Goal: Task Accomplishment & Management: Use online tool/utility

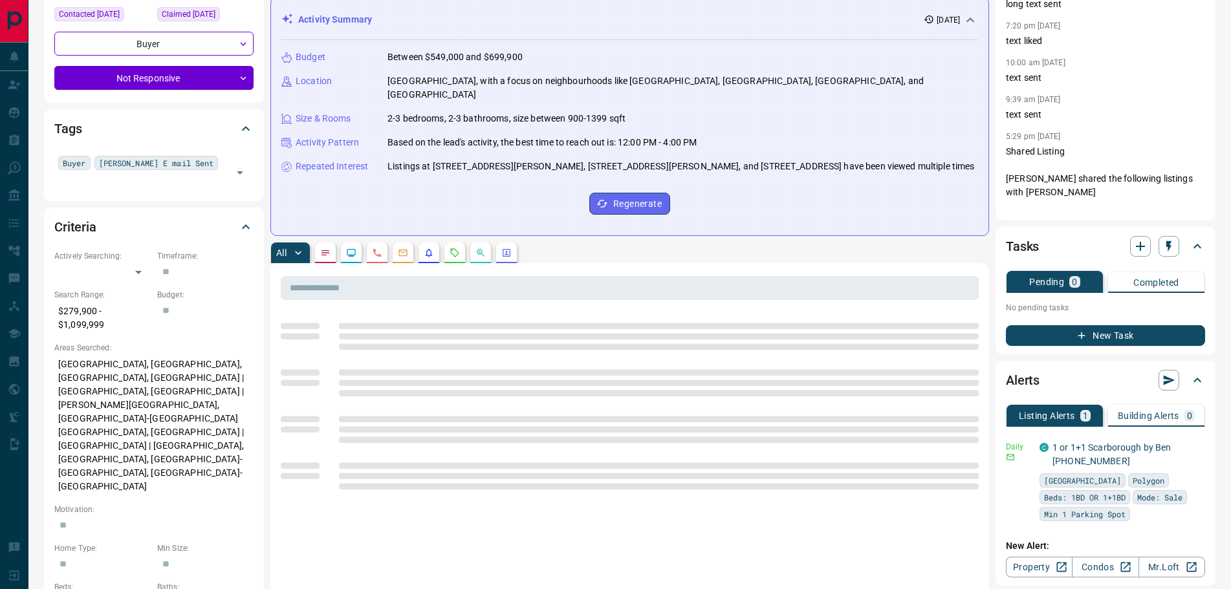
scroll to position [259, 0]
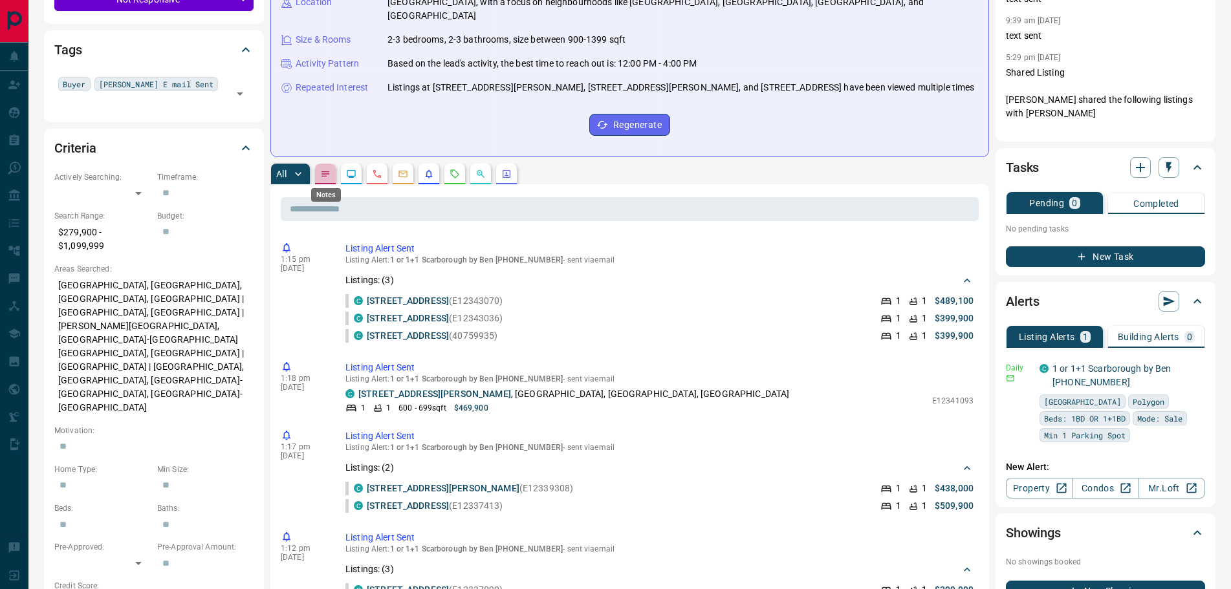
click at [324, 171] on icon "Notes" at bounding box center [325, 174] width 10 height 10
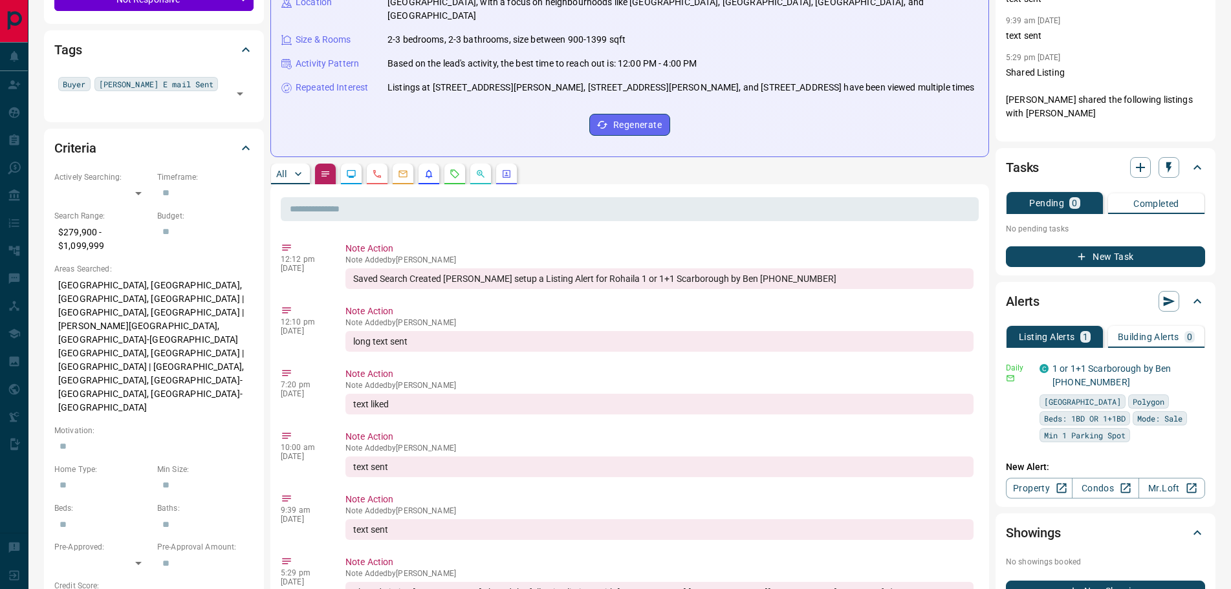
scroll to position [0, 0]
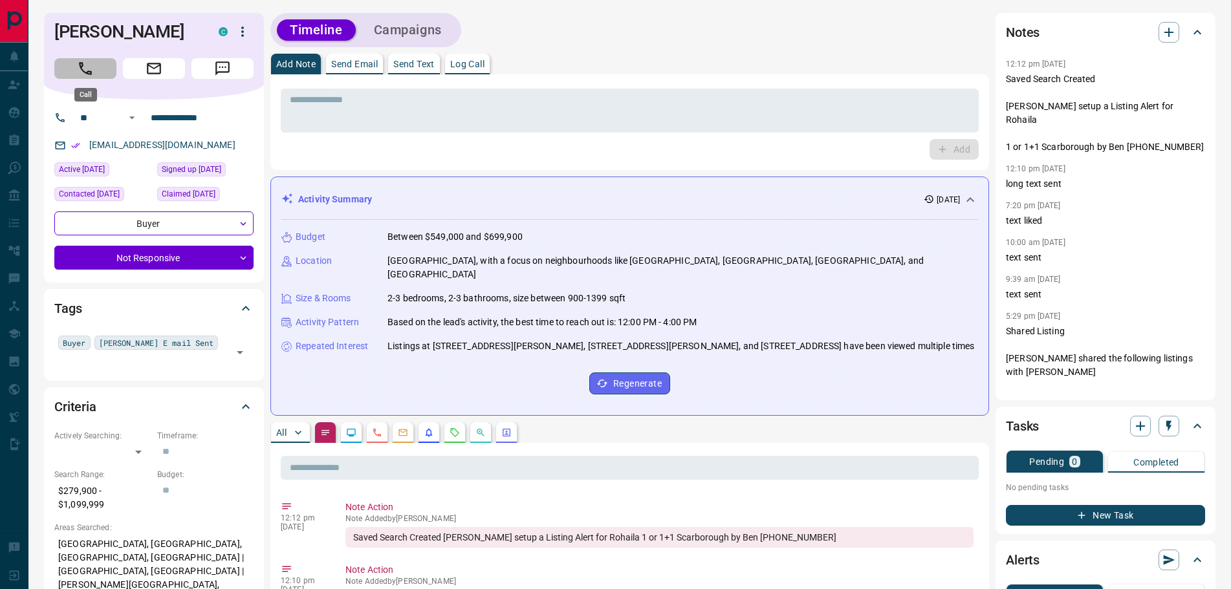
click at [85, 71] on icon "Call" at bounding box center [85, 68] width 17 height 17
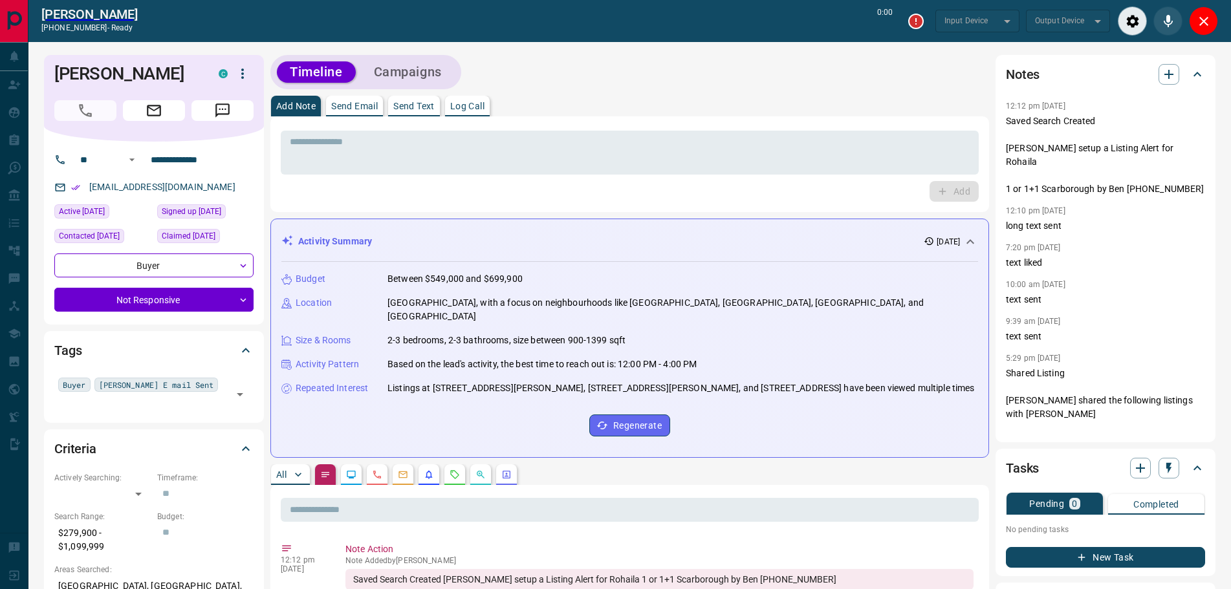
type input "*******"
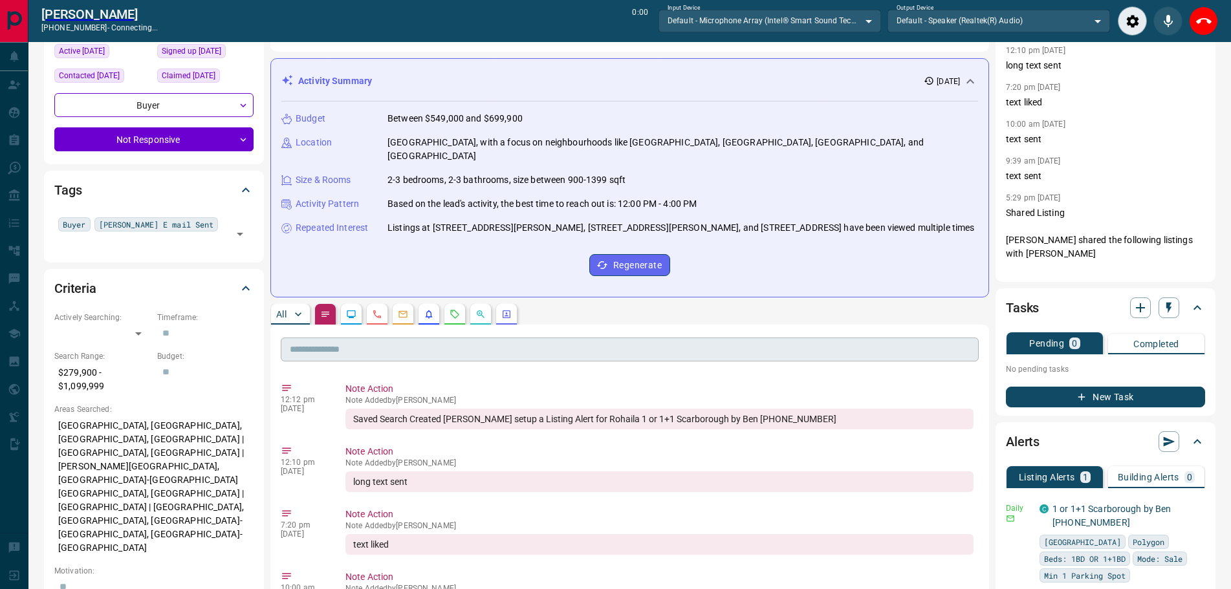
scroll to position [259, 0]
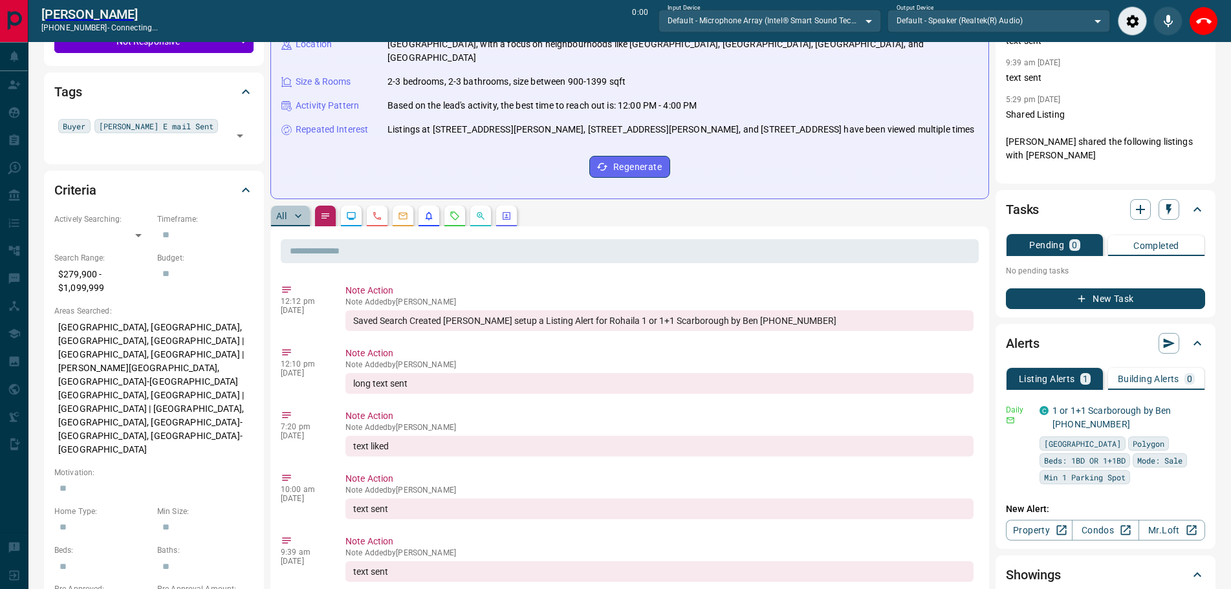
click at [280, 215] on p "All" at bounding box center [281, 215] width 10 height 9
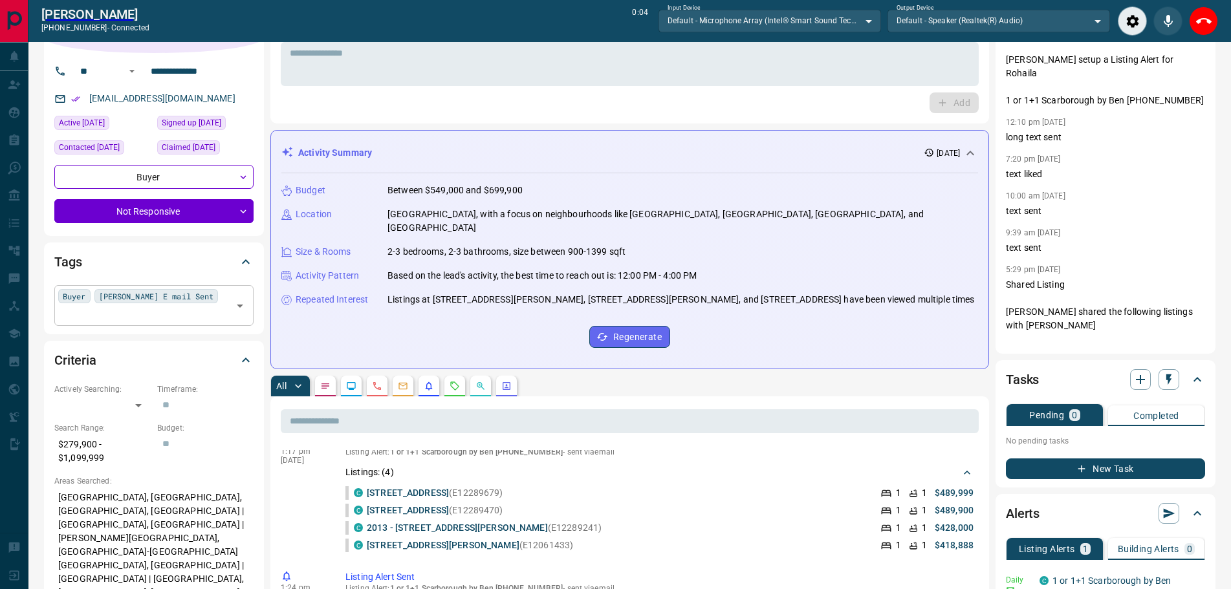
scroll to position [0, 0]
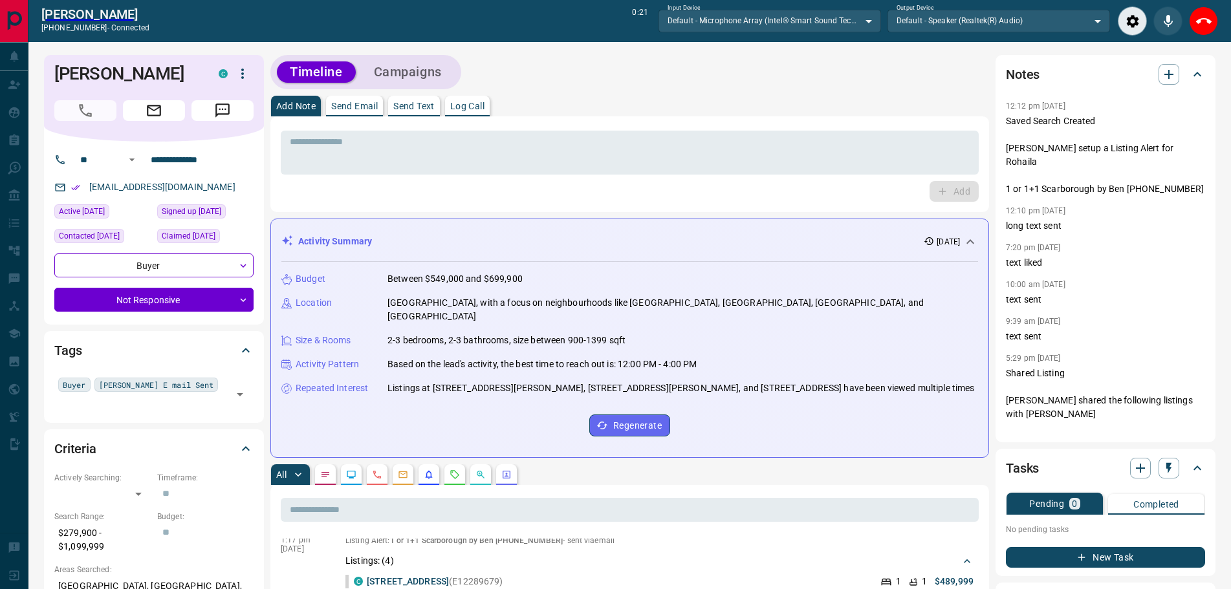
click at [467, 107] on p "Log Call" at bounding box center [467, 106] width 34 height 9
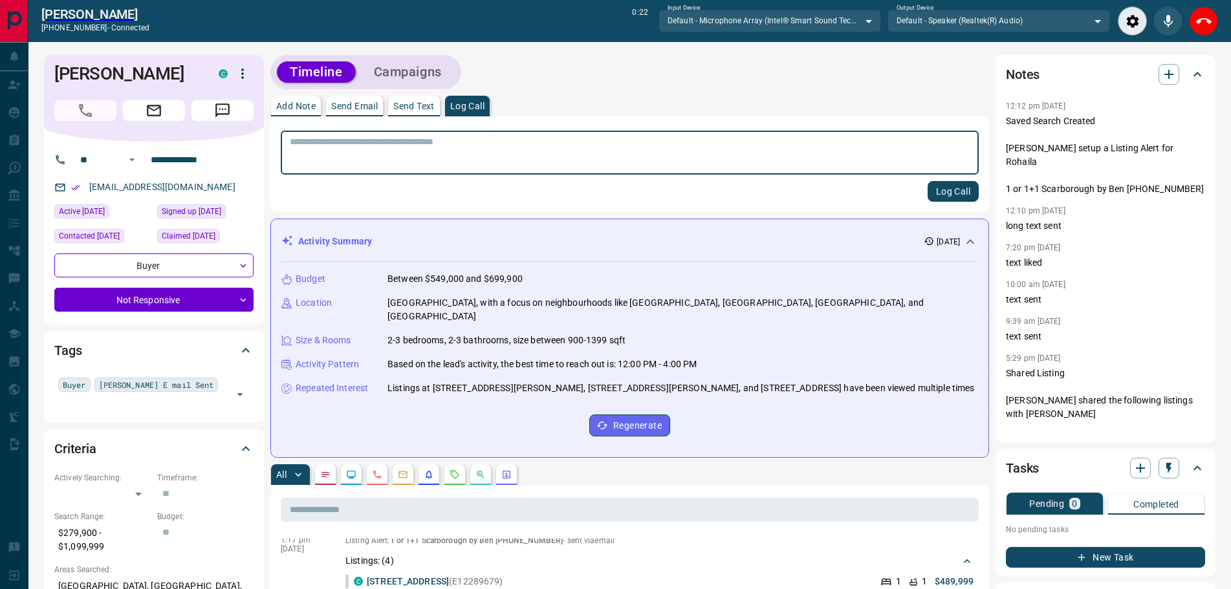
click at [954, 188] on button "Log Call" at bounding box center [952, 191] width 51 height 21
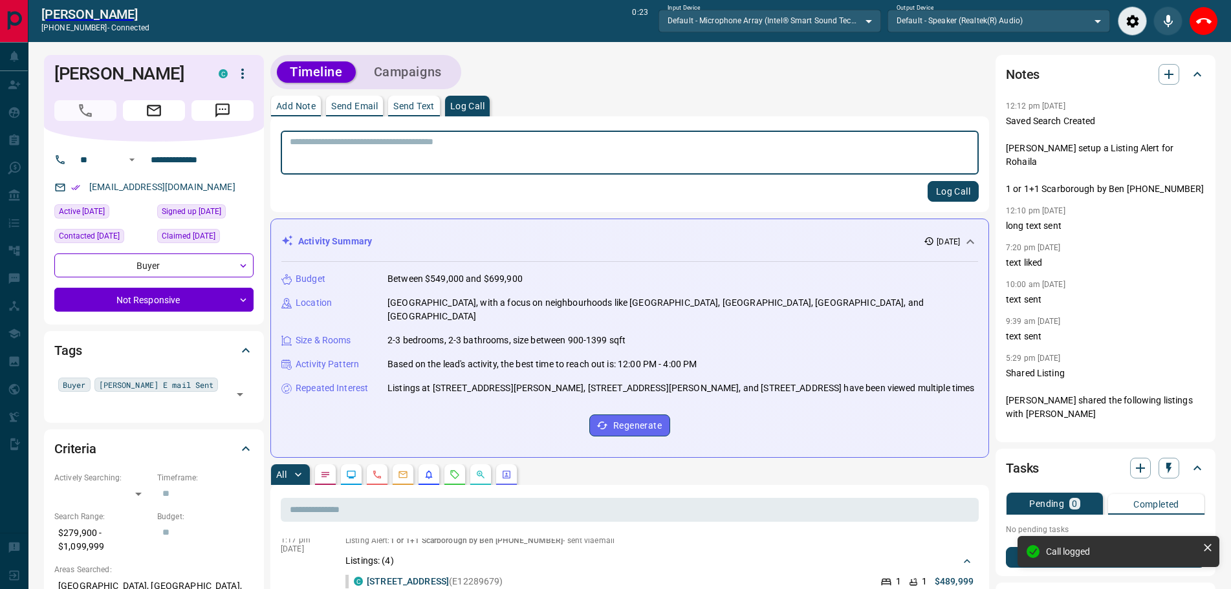
click at [472, 159] on textarea at bounding box center [630, 152] width 680 height 33
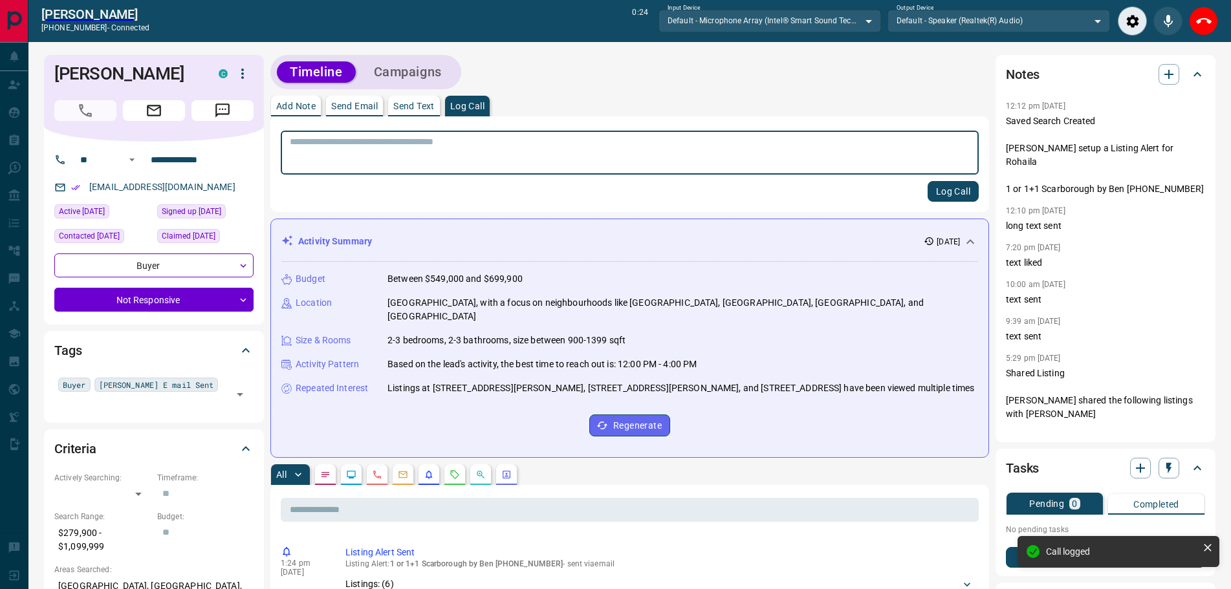
scroll to position [1859, 0]
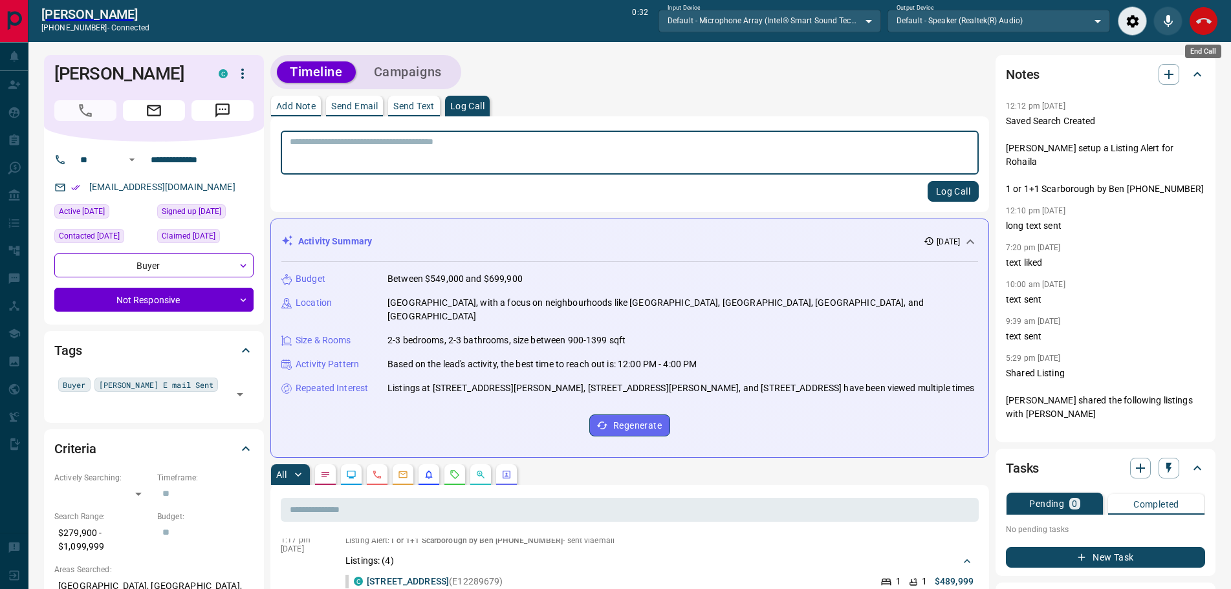
click at [1204, 19] on icon "End Call" at bounding box center [1204, 22] width 16 height 16
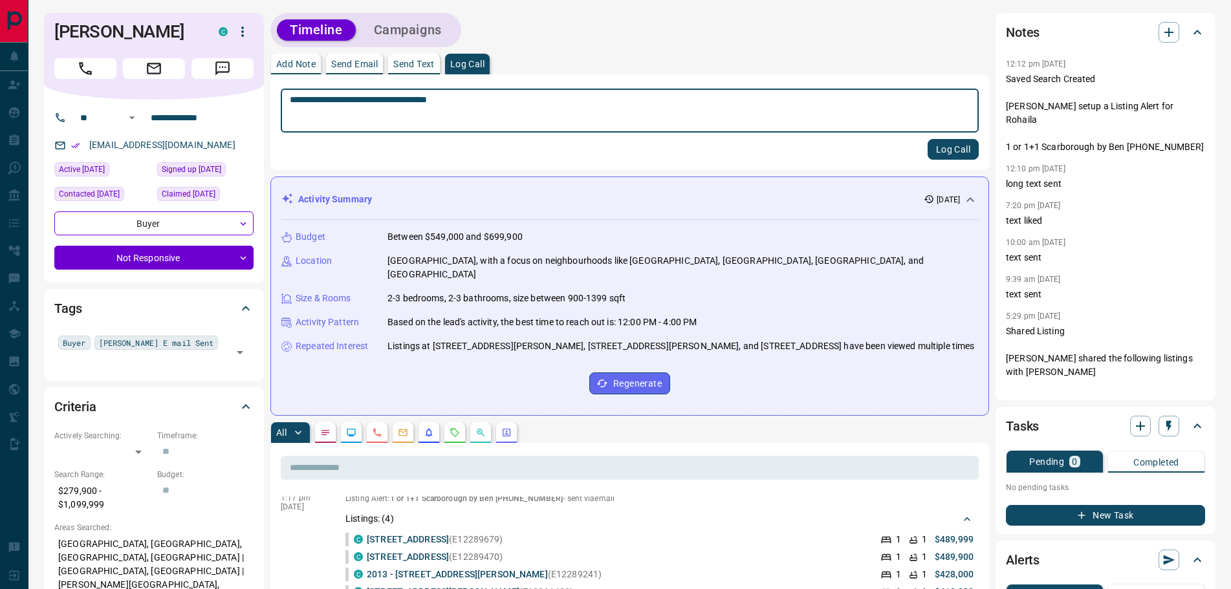
type textarea "**********"
click at [945, 149] on button "Log Call" at bounding box center [952, 149] width 51 height 21
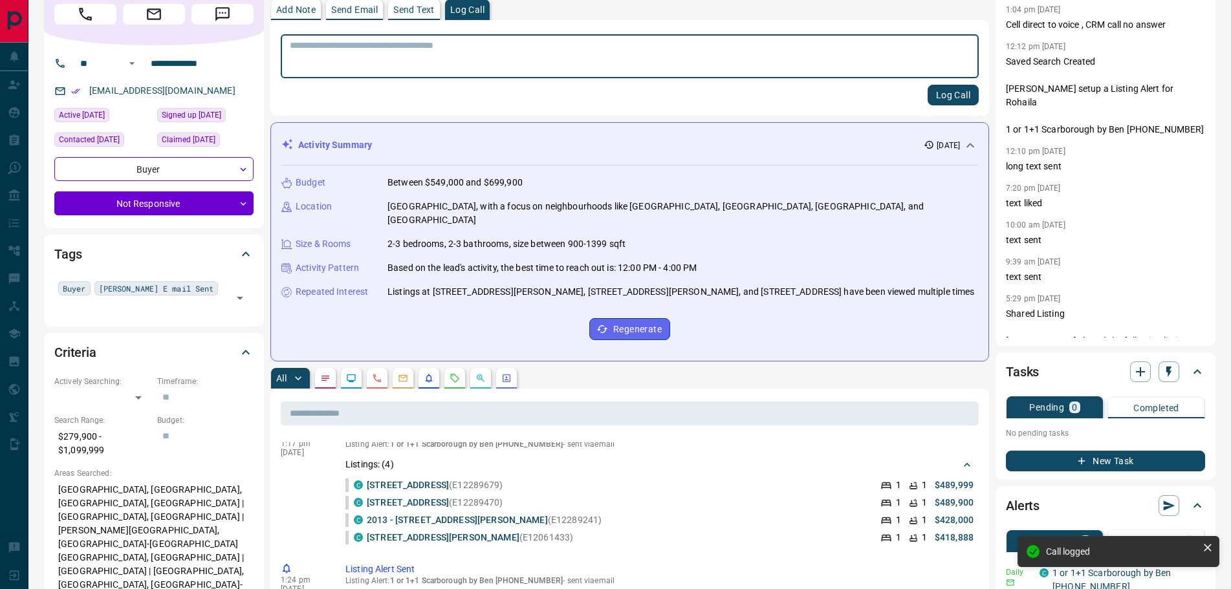
scroll to position [0, 0]
